Goal: Navigation & Orientation: Find specific page/section

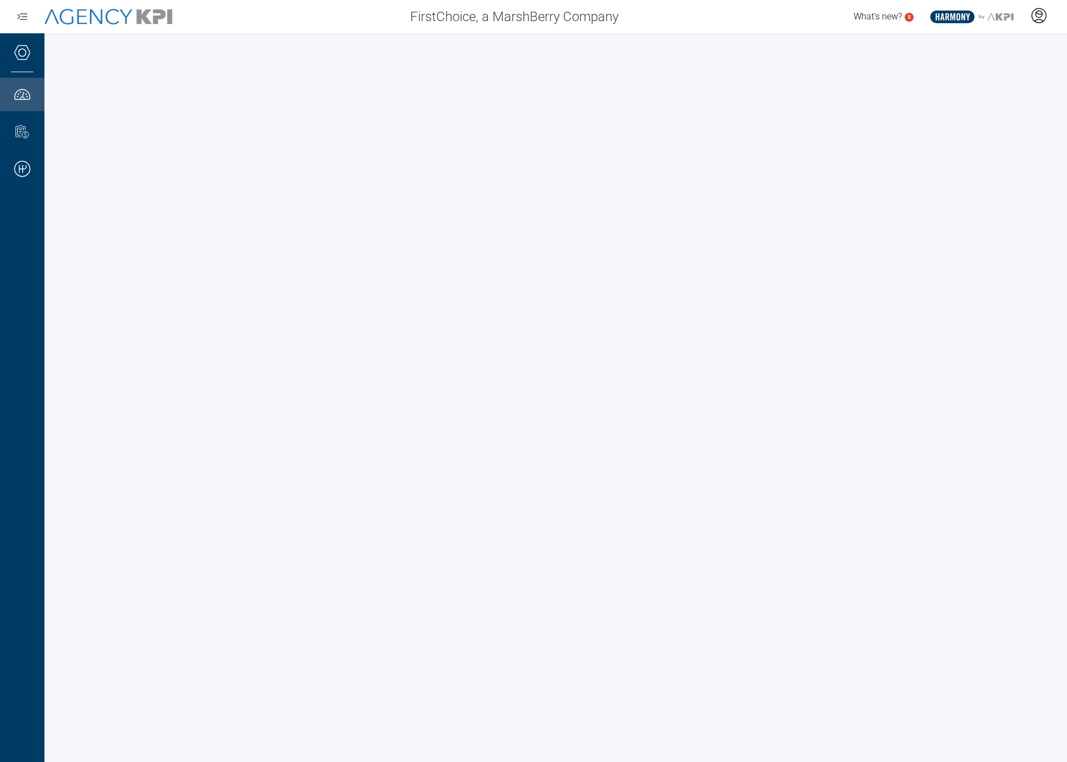
click at [1032, 18] on icon at bounding box center [1039, 15] width 14 height 14
click at [1038, 11] on icon at bounding box center [1038, 15] width 17 height 17
click at [1043, 14] on icon at bounding box center [1038, 15] width 17 height 17
click at [1005, 42] on span "Admin Portal" at bounding box center [985, 46] width 48 height 9
